Goal: Task Accomplishment & Management: Use online tool/utility

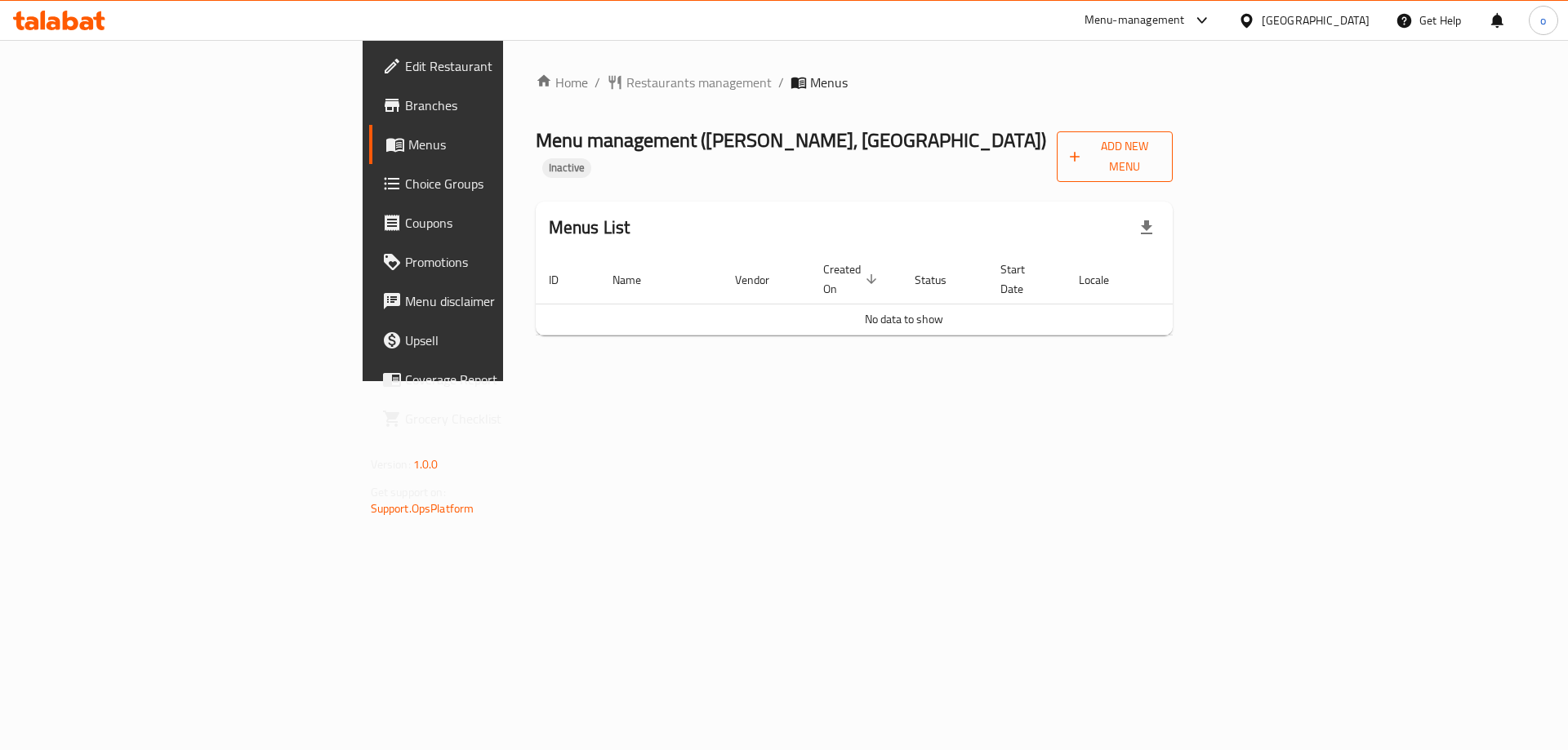
click at [1161, 147] on span "Add New Menu" at bounding box center [1115, 157] width 90 height 41
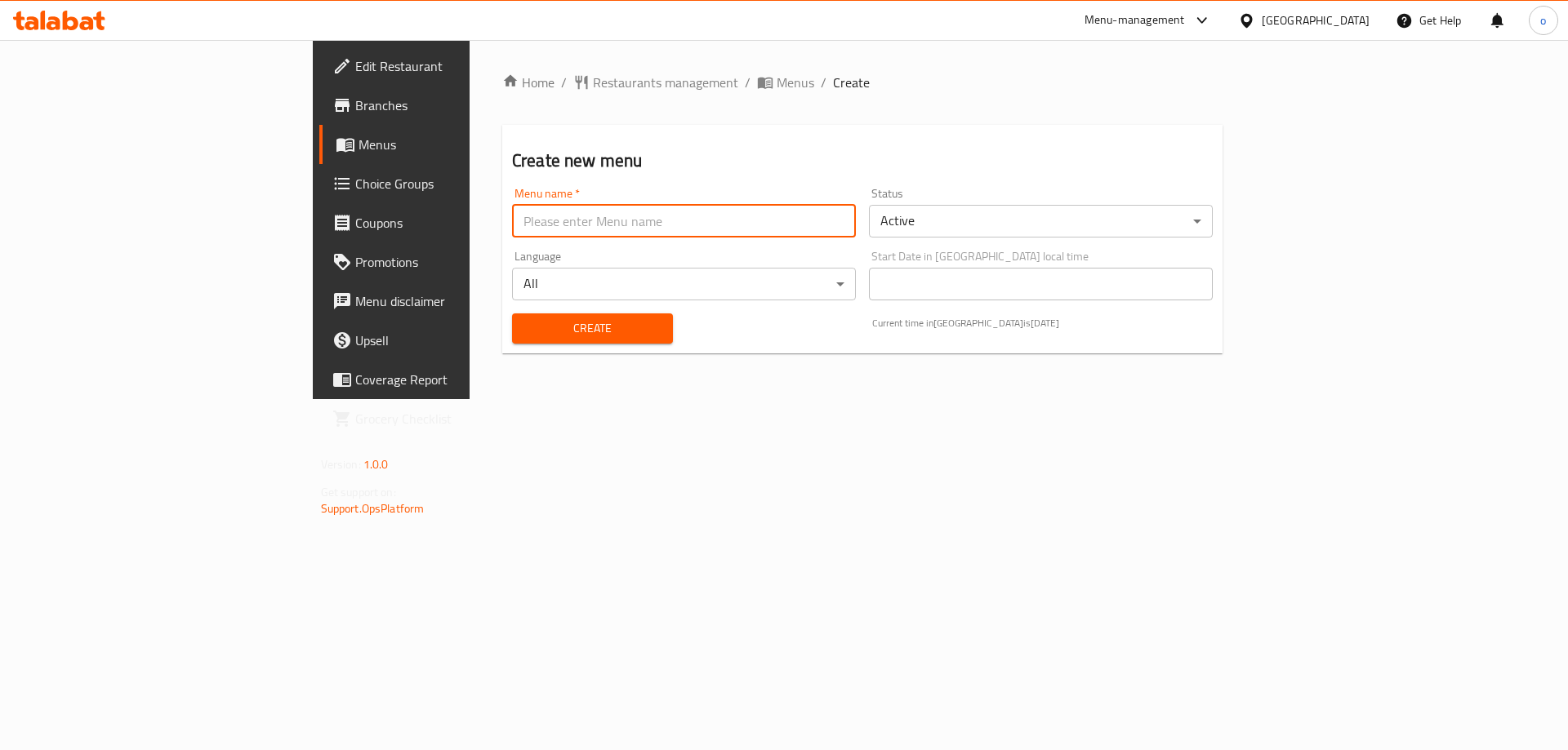
click at [799, 237] on input "text" at bounding box center [684, 221] width 344 height 33
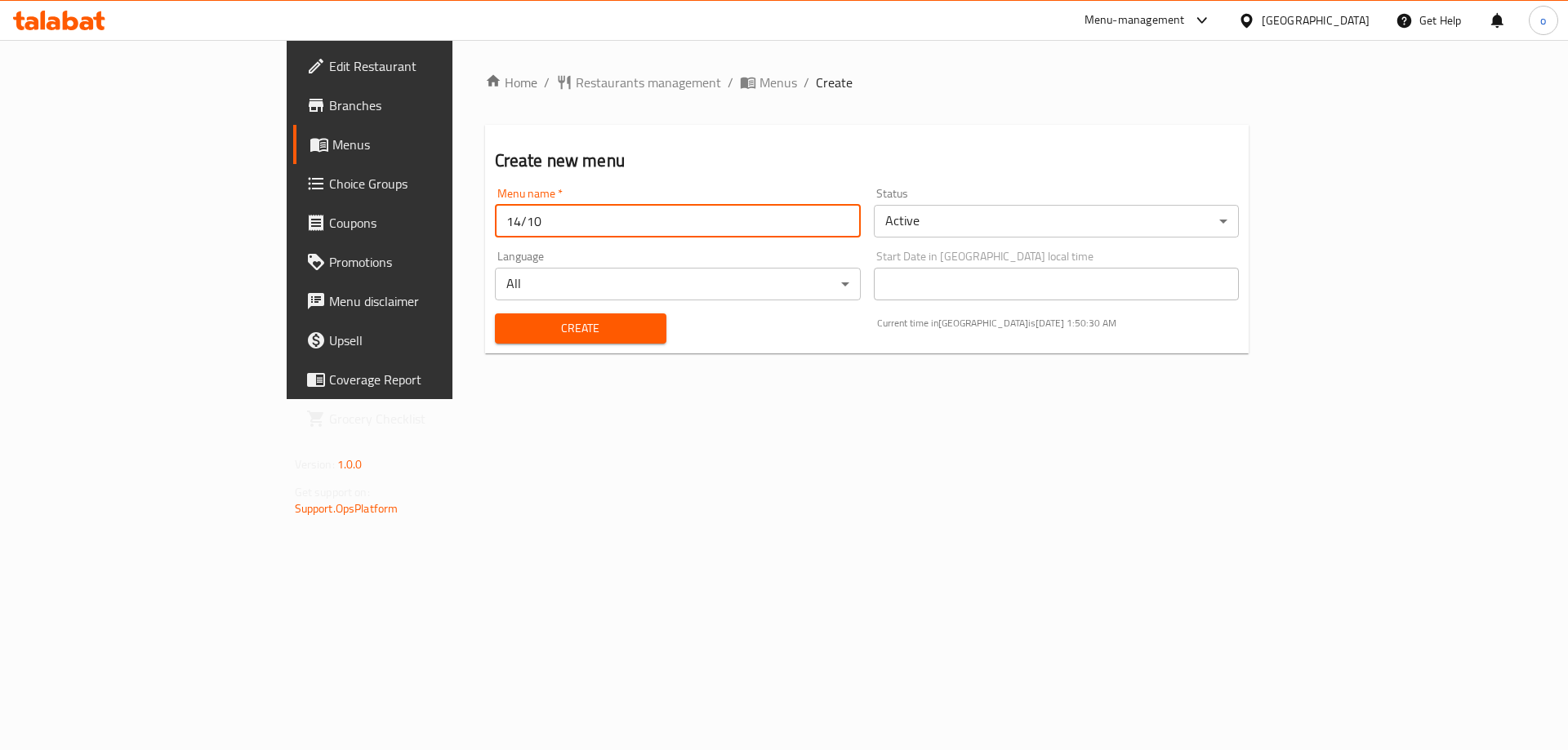
type input "14/10"
click at [495, 313] on button "Create" at bounding box center [580, 328] width 172 height 30
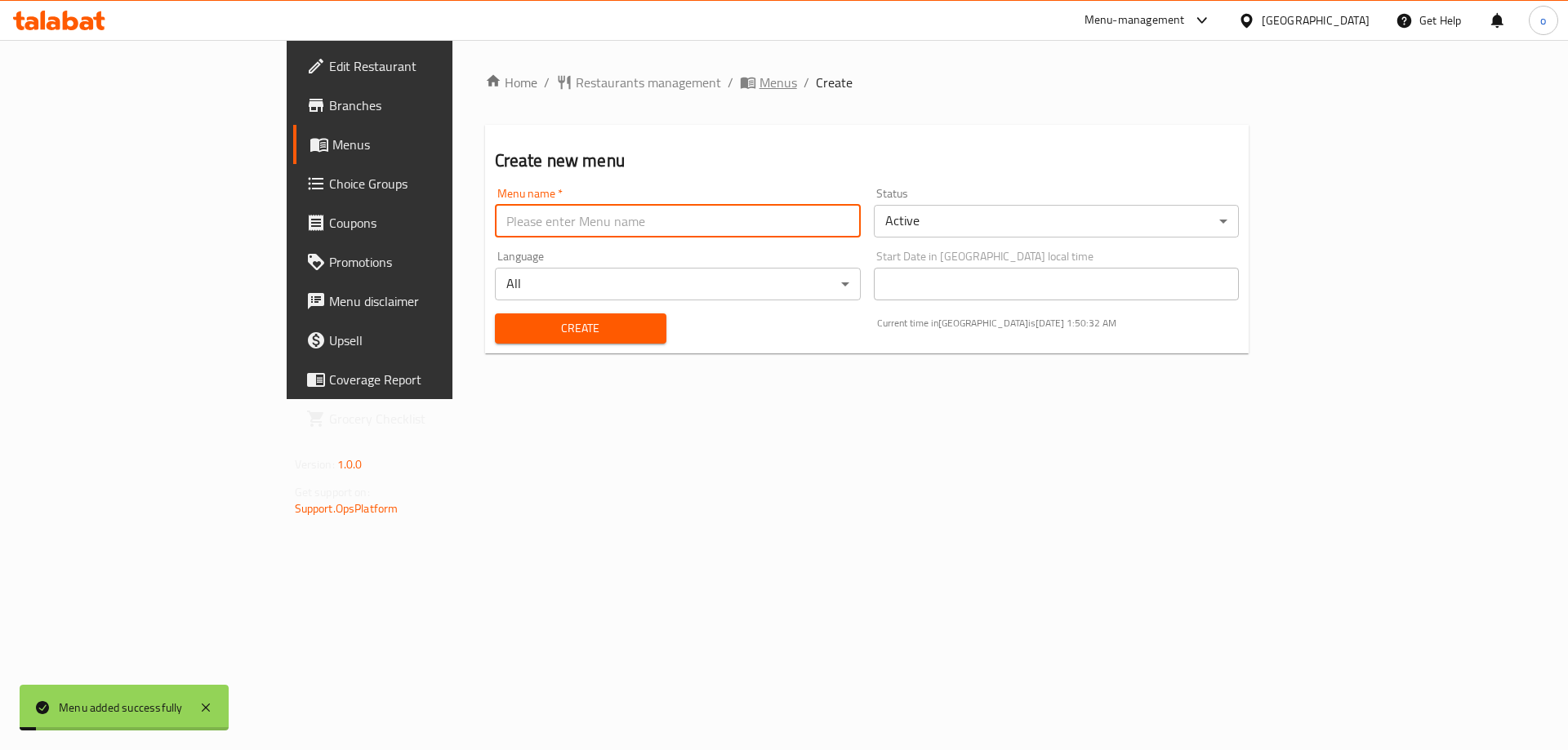
click at [759, 88] on span "Menus" at bounding box center [778, 82] width 37 height 19
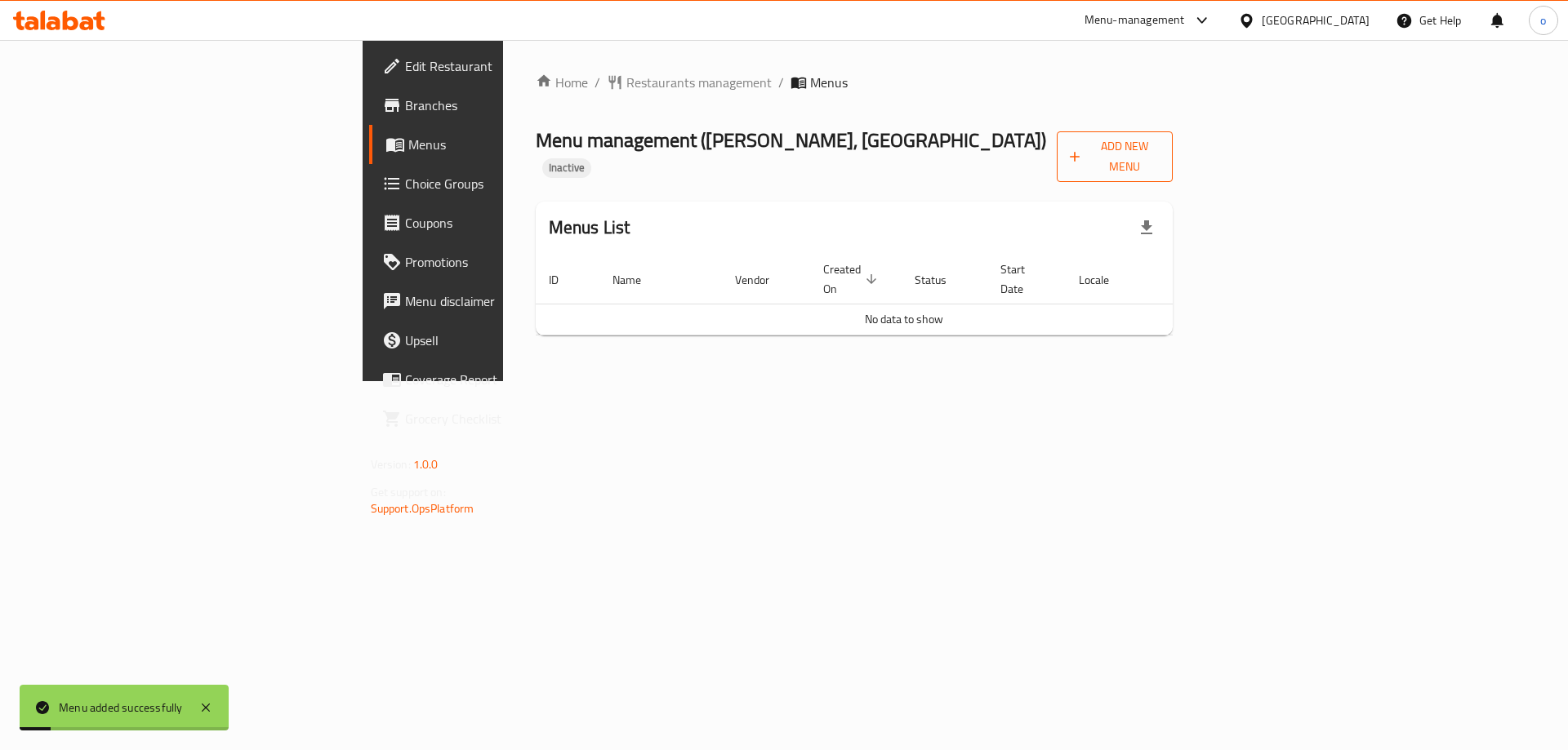
click at [1161, 139] on span "Add New Menu" at bounding box center [1115, 157] width 90 height 41
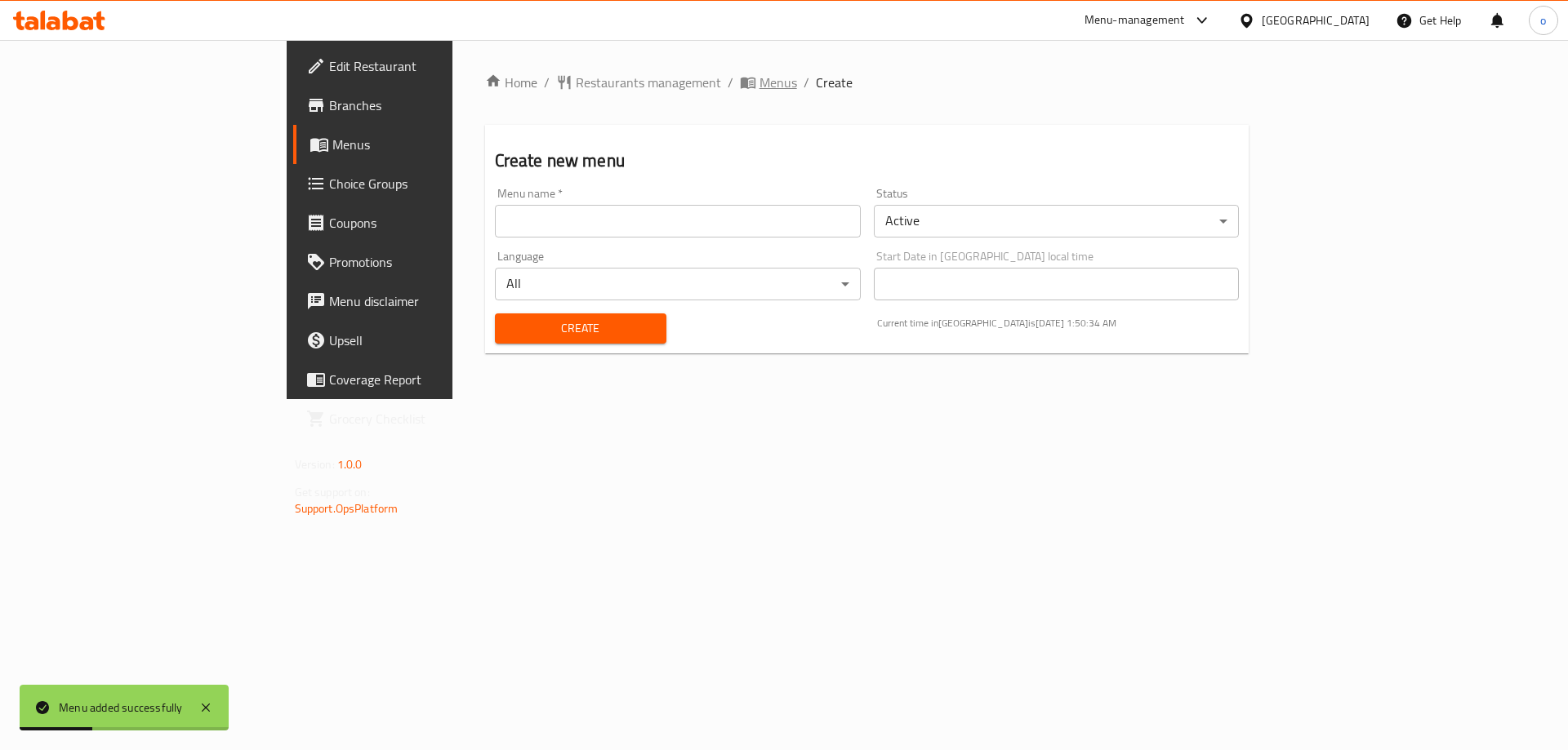
click at [759, 82] on span "Menus" at bounding box center [778, 82] width 37 height 19
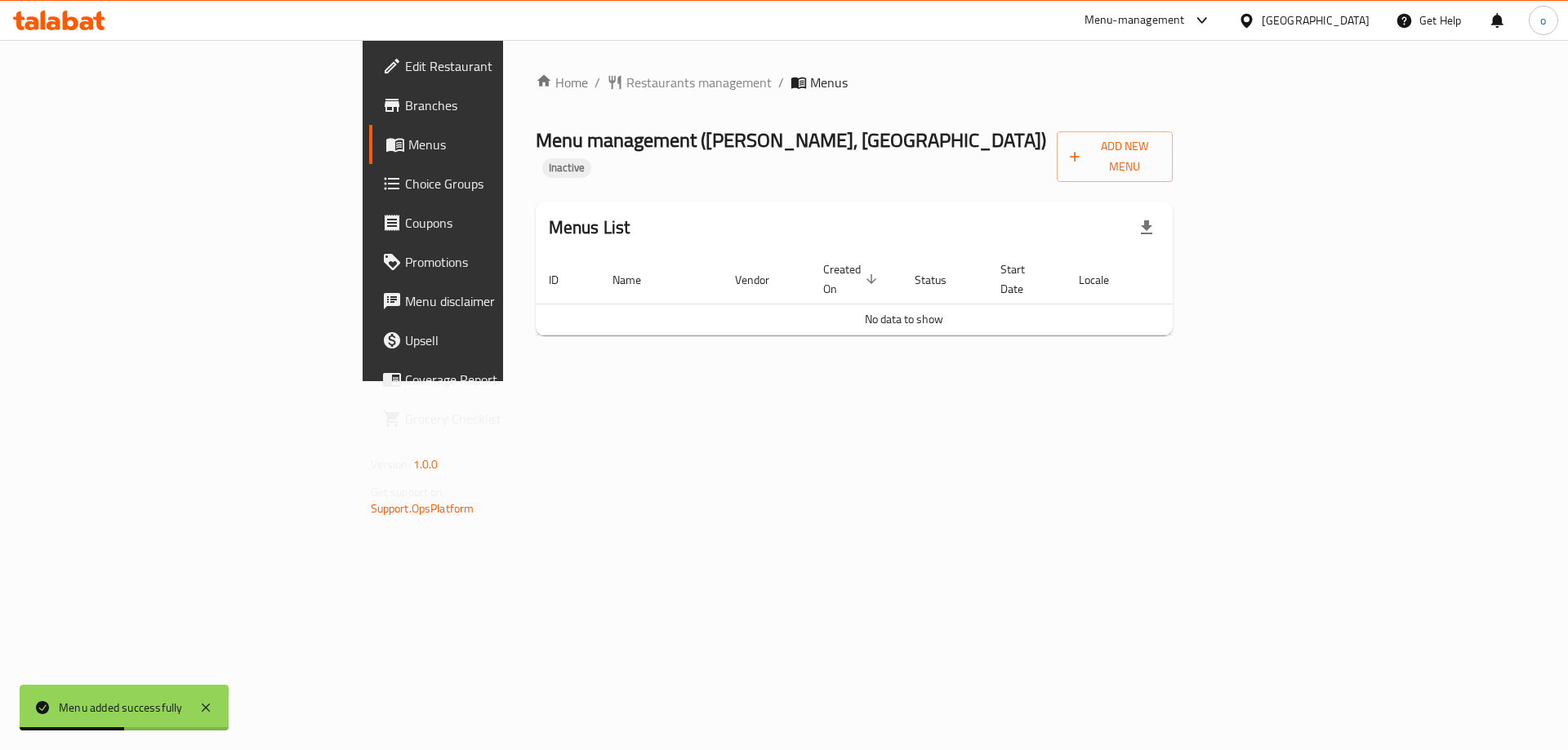
click at [870, 380] on div "Home / Restaurants management / Menus Menu management ( [PERSON_NAME][GEOGRAPHI…" at bounding box center [855, 210] width 703 height 341
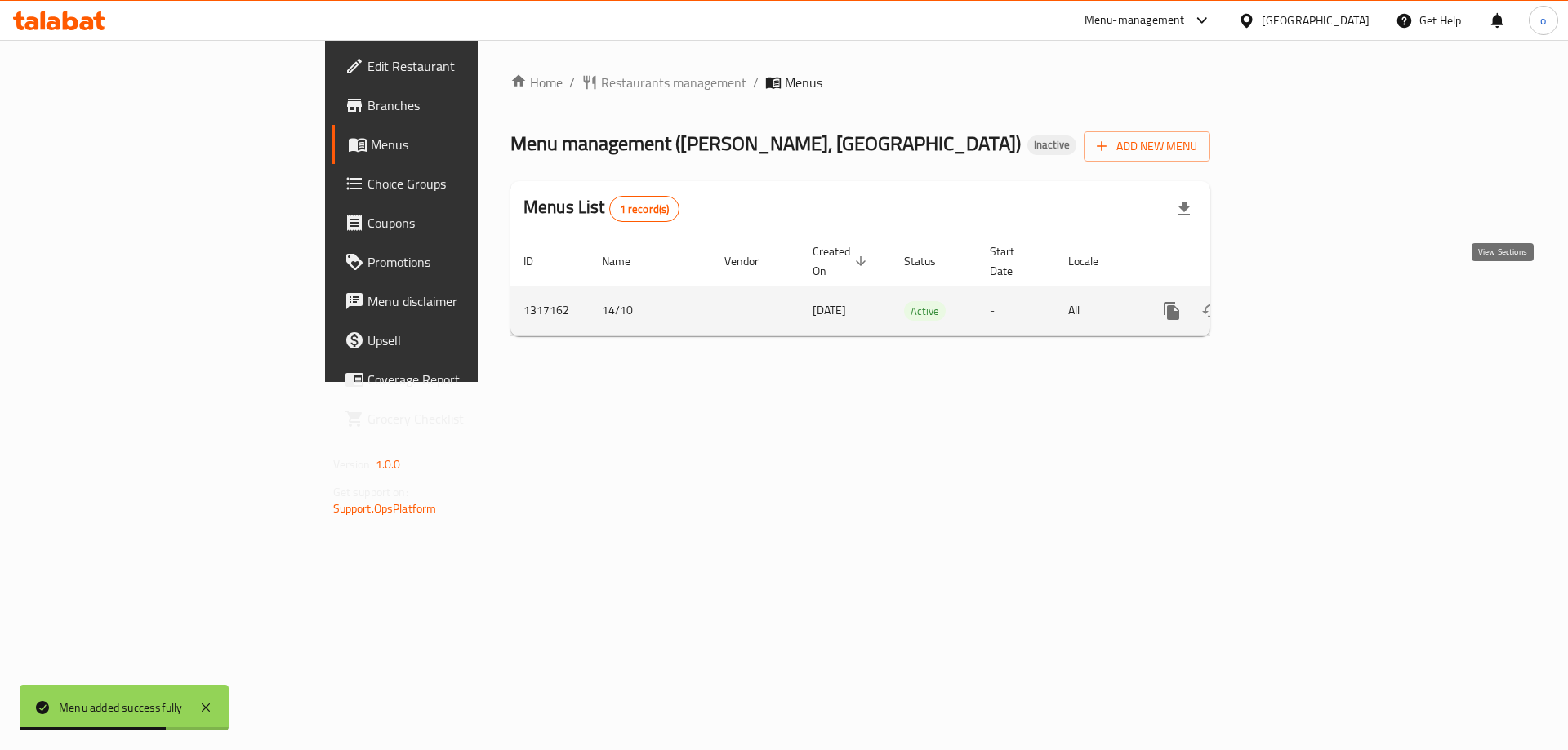
click at [1310, 294] on link "enhanced table" at bounding box center [1289, 311] width 39 height 39
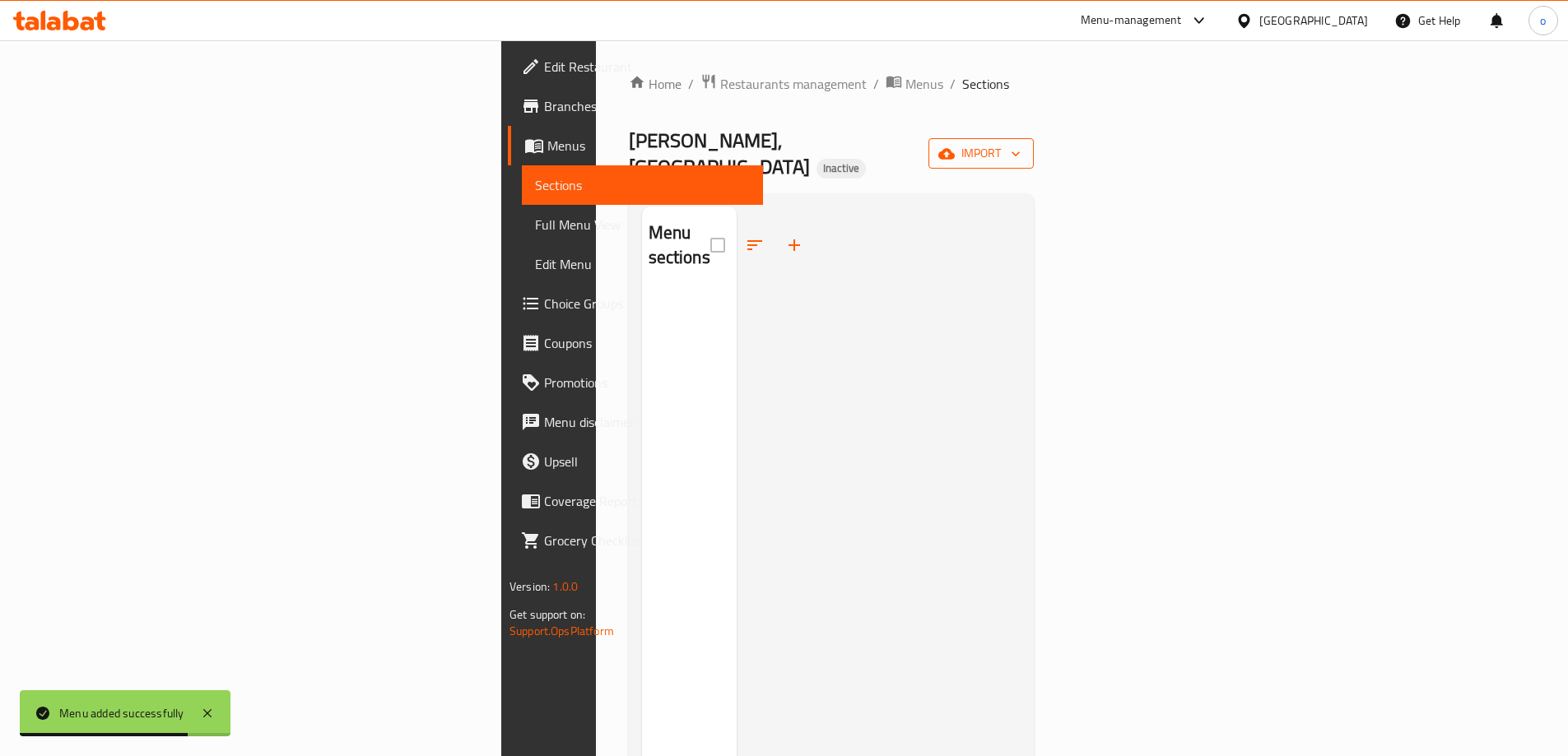
click at [1021, 144] on span "import" at bounding box center [981, 153] width 79 height 21
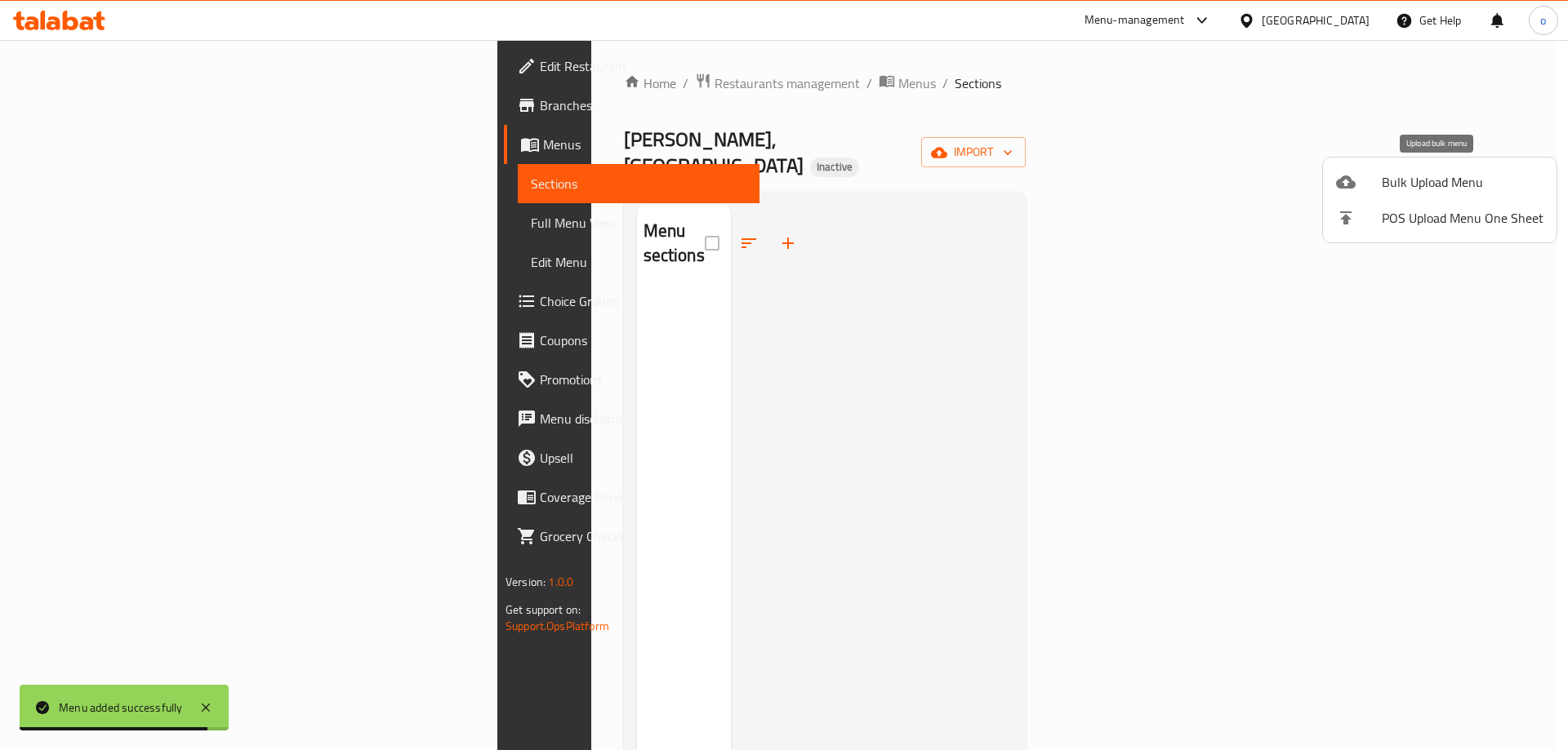
click at [1434, 184] on span "Bulk Upload Menu" at bounding box center [1463, 182] width 162 height 19
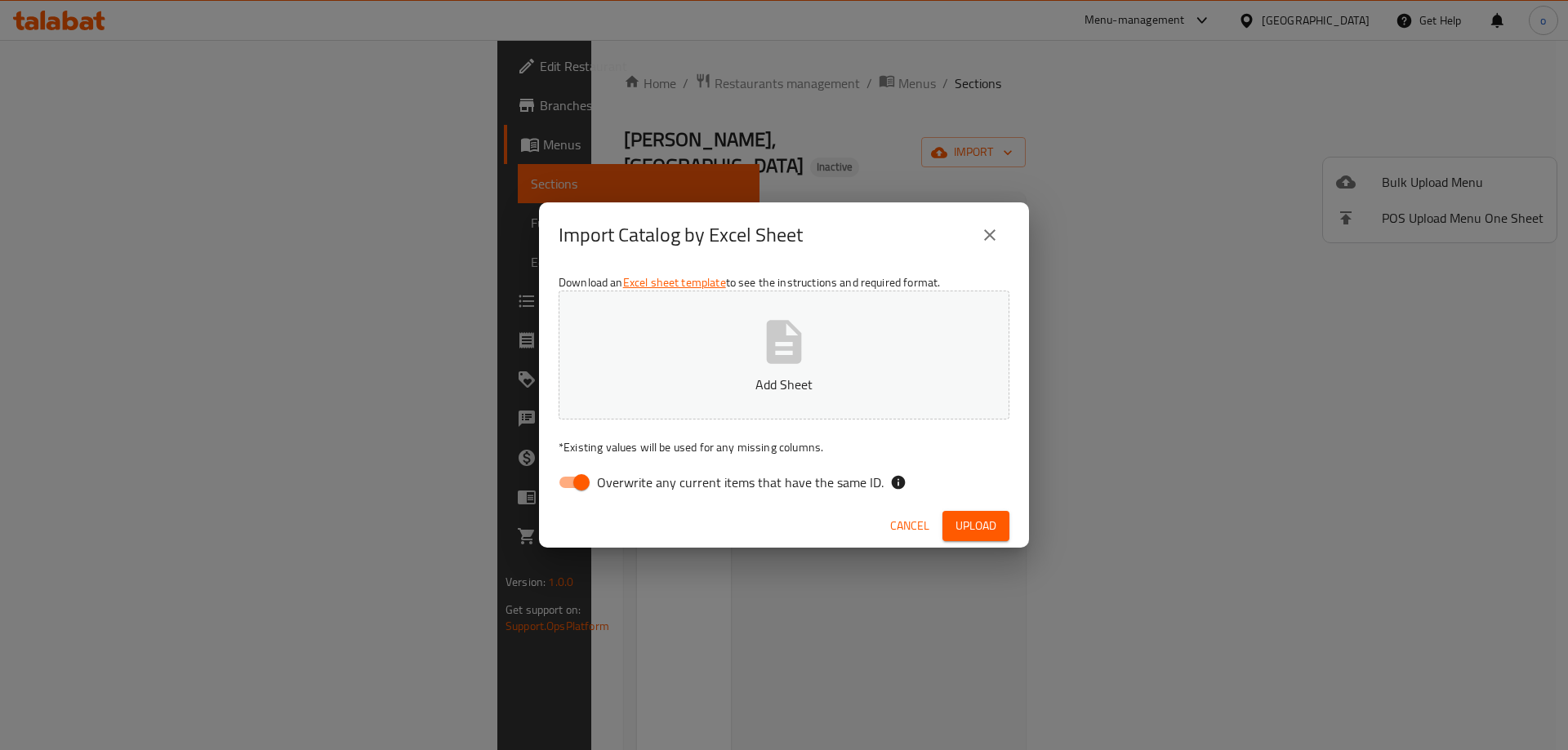
click at [580, 477] on input "Overwrite any current items that have the same ID." at bounding box center [581, 482] width 93 height 31
checkbox input "false"
click at [780, 377] on p "Add Sheet" at bounding box center [784, 385] width 400 height 19
click at [983, 526] on span "Upload" at bounding box center [976, 525] width 41 height 20
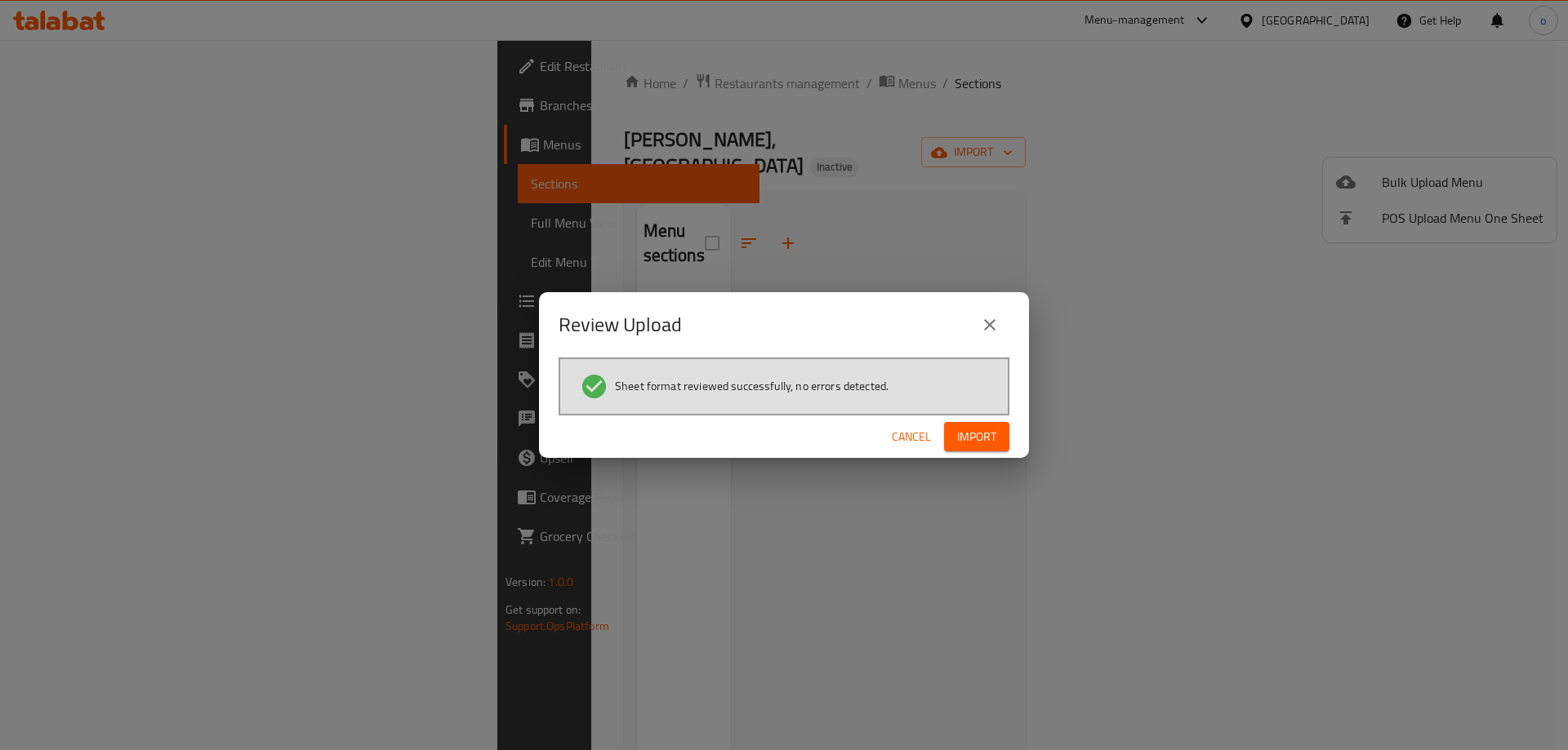
click at [987, 429] on span "Import" at bounding box center [977, 437] width 39 height 20
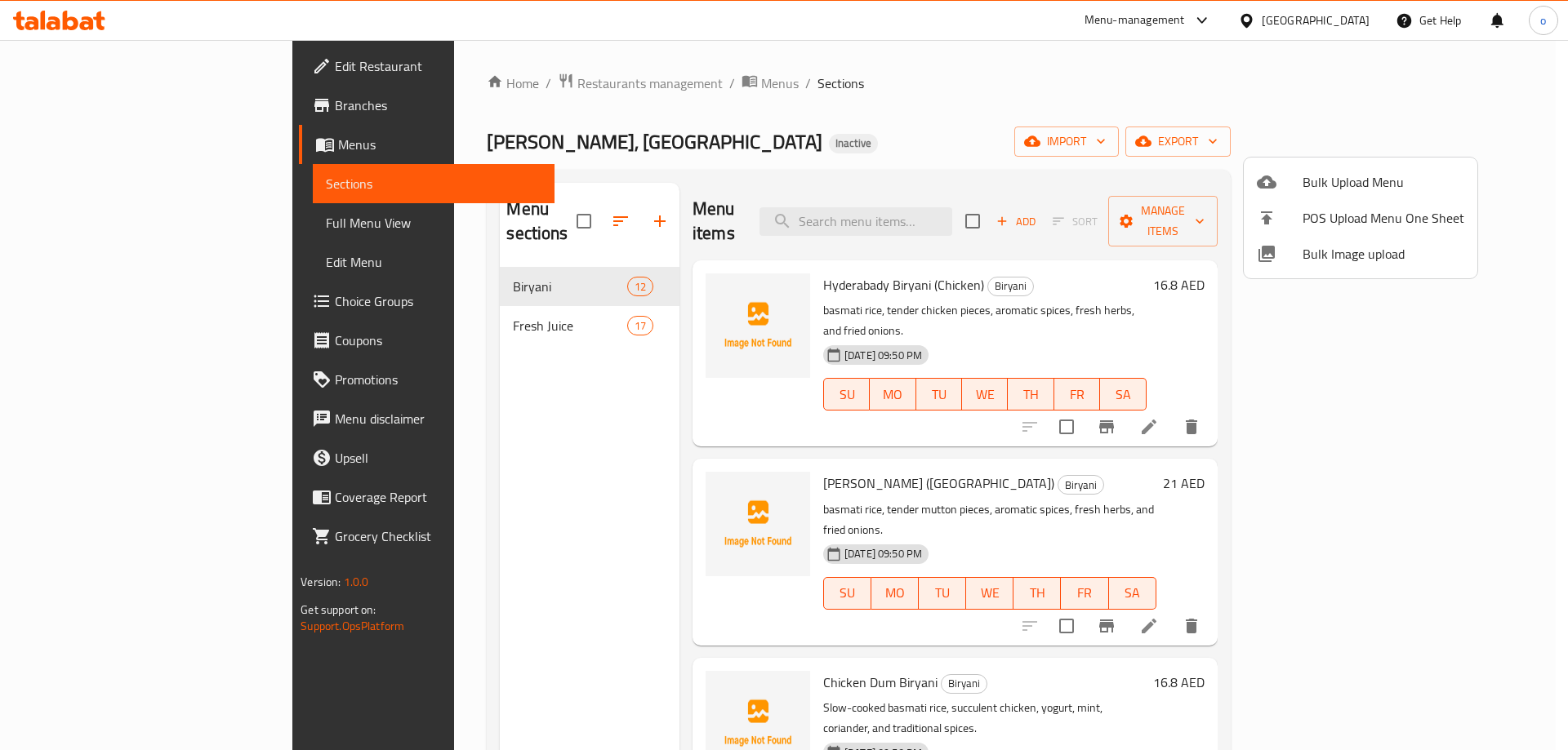
click at [90, 218] on div at bounding box center [784, 375] width 1568 height 750
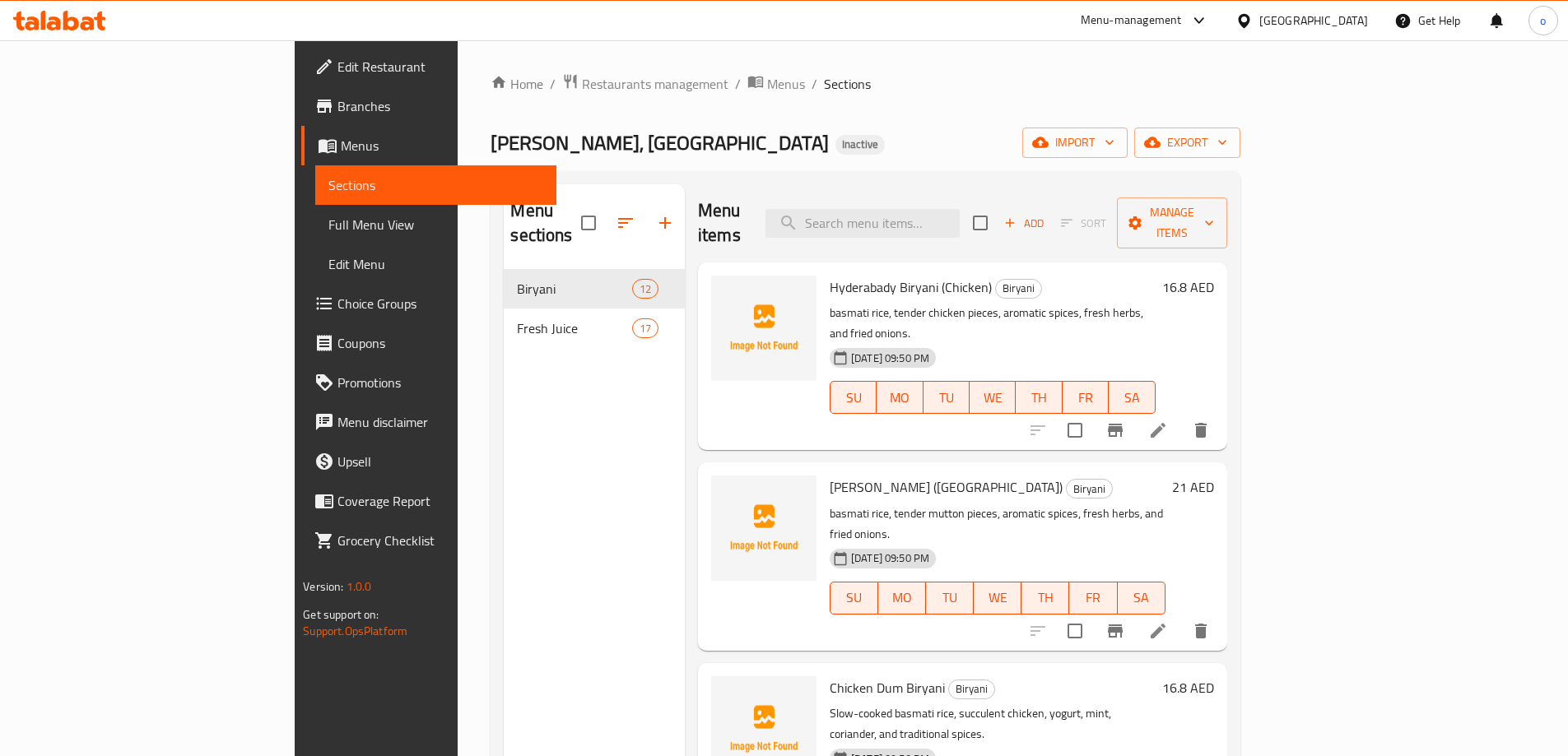
click at [328, 228] on span "Full Menu View" at bounding box center [435, 225] width 215 height 20
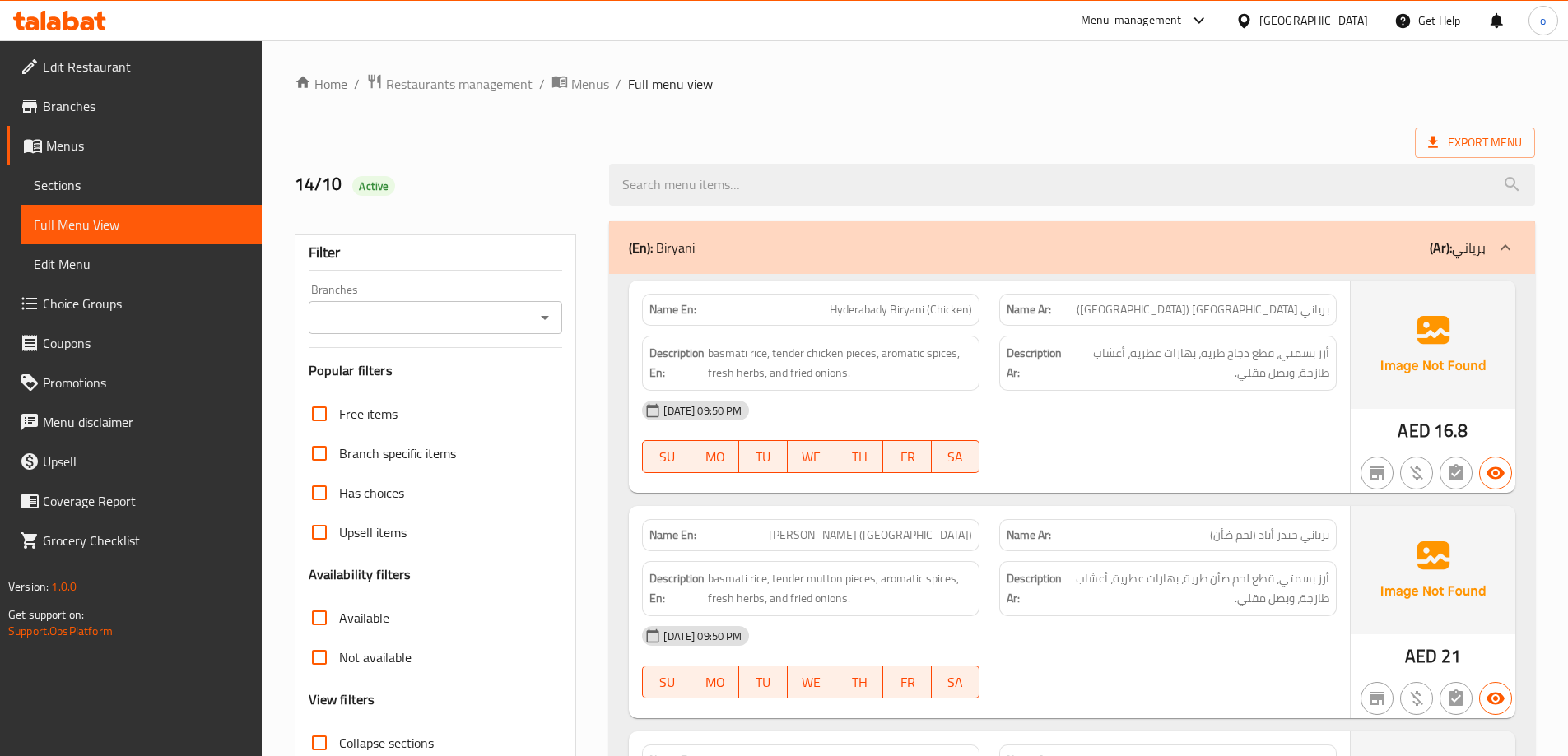
scroll to position [165, 0]
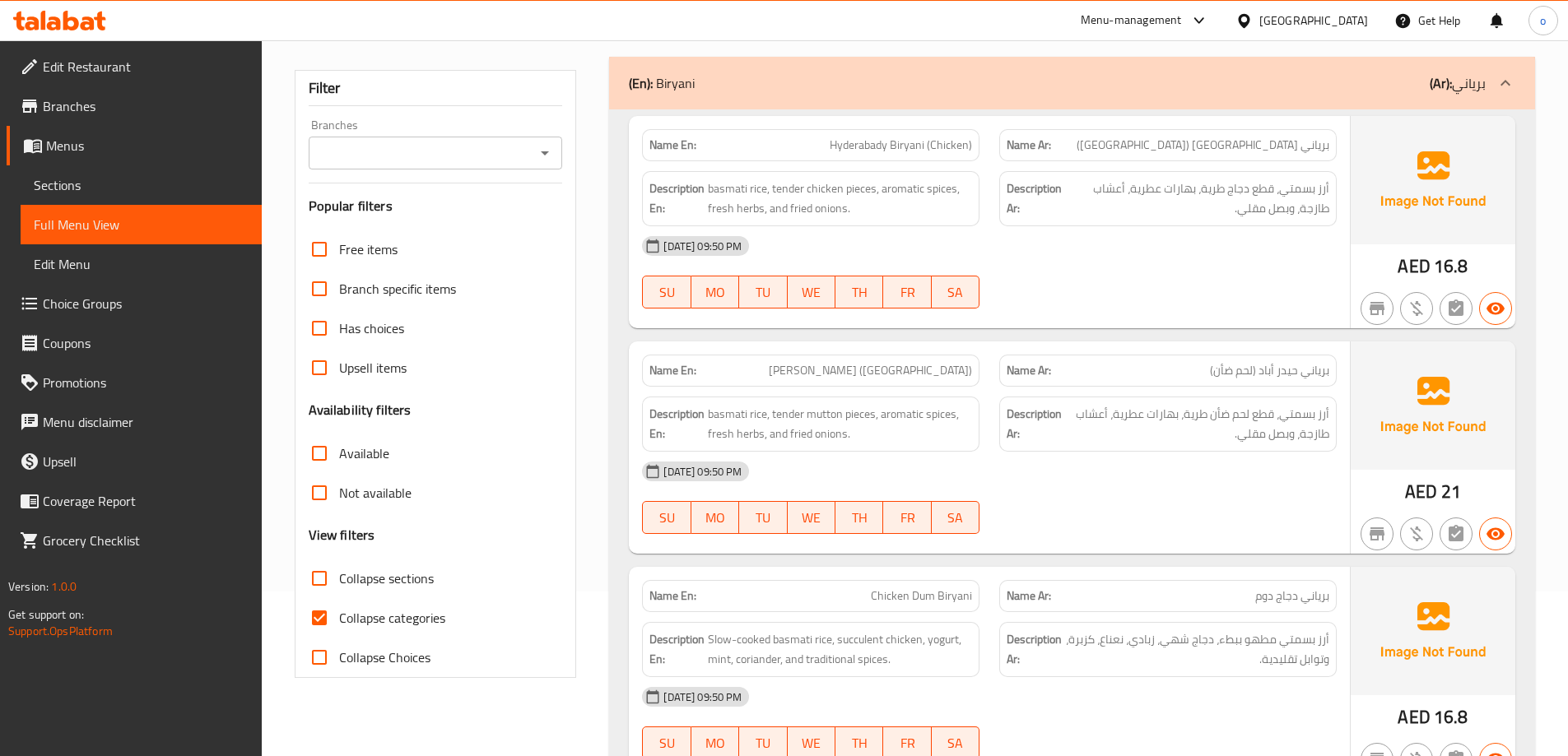
click at [309, 616] on input "Collapse categories" at bounding box center [319, 618] width 39 height 39
checkbox input "false"
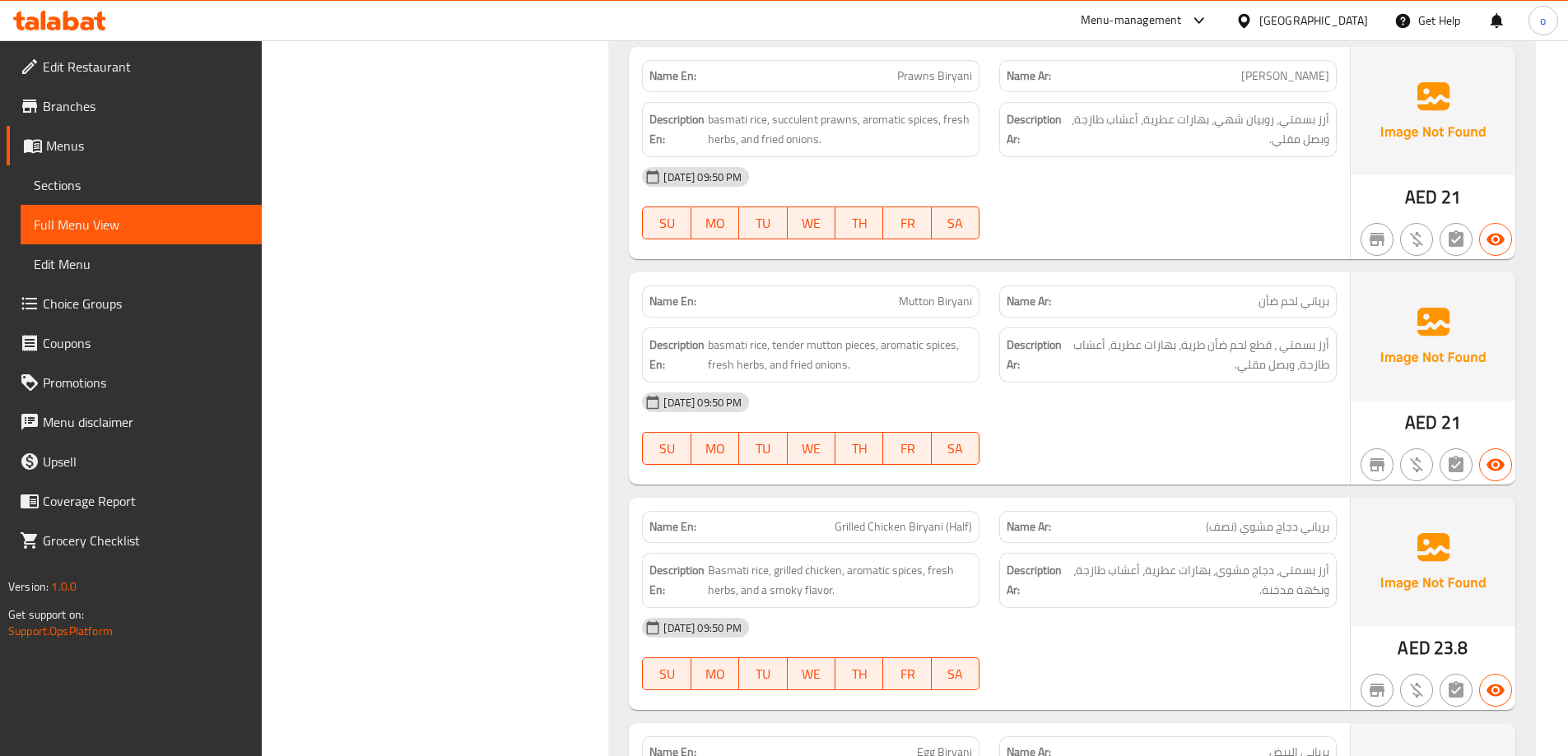
scroll to position [1399, 0]
